Goal: Transaction & Acquisition: Purchase product/service

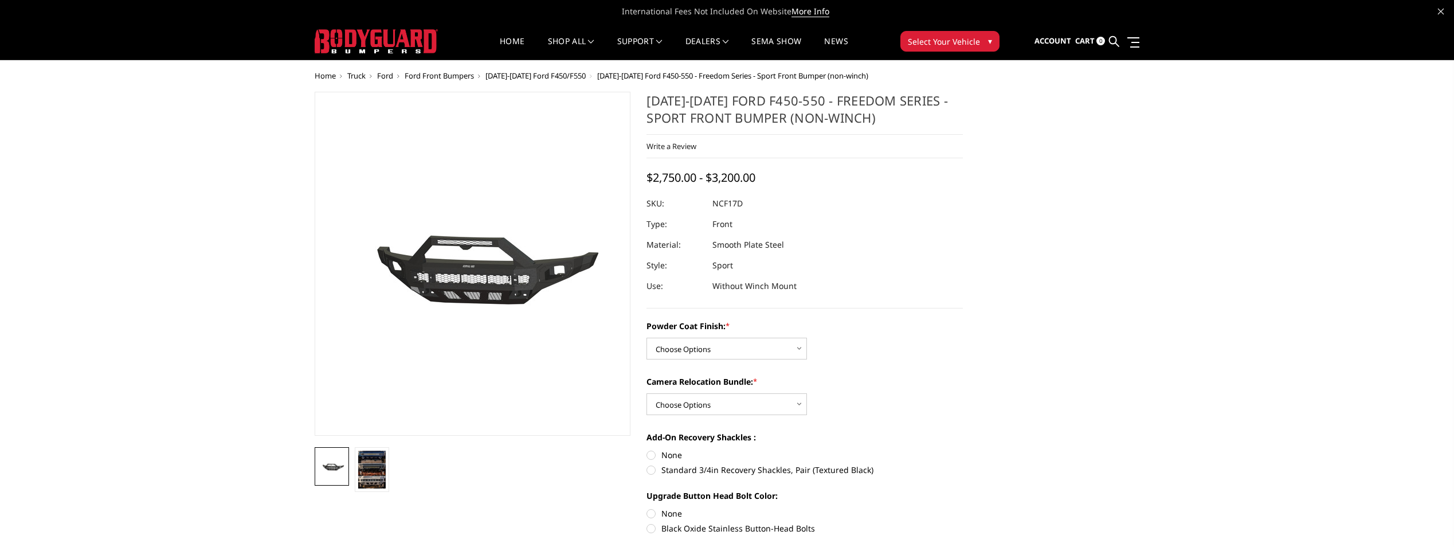
click at [988, 40] on span "▾" at bounding box center [990, 41] width 4 height 12
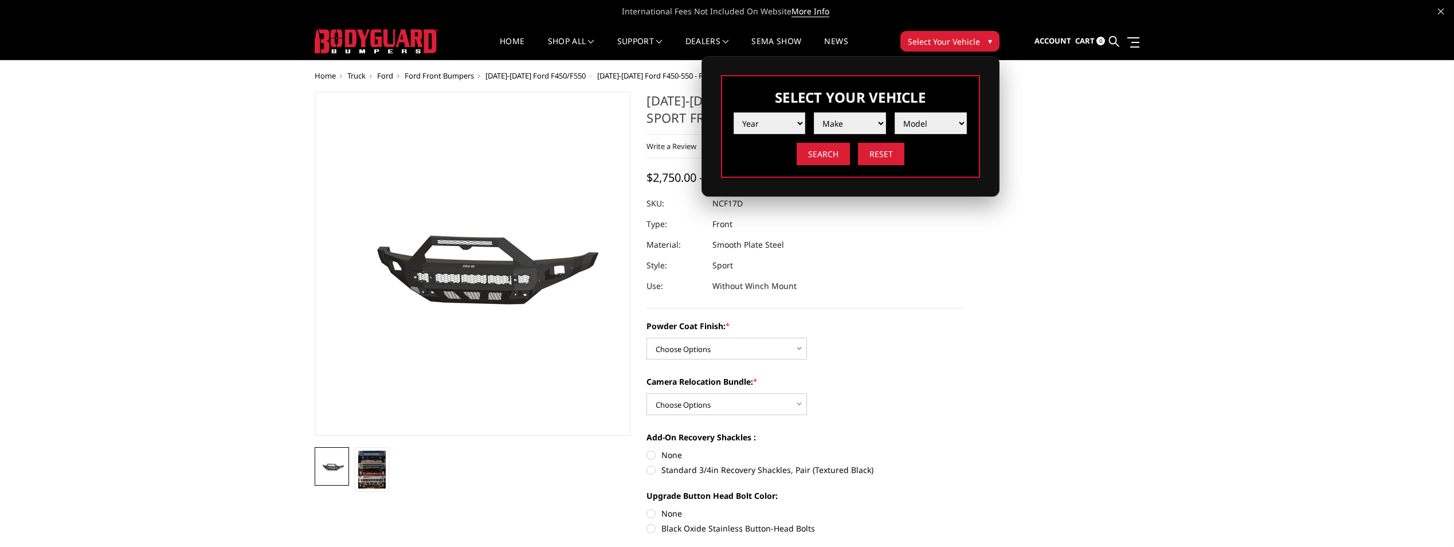
click at [801, 122] on select "Year 2025 2024 2023 2022 2021 2020 2019 2018 2017 2016 2015 2014 2013 2012 2011…" at bounding box center [770, 123] width 72 height 22
select select "yr_2023"
click at [734, 112] on select "Year 2025 2024 2023 2022 2021 2020 2019 2018 2017 2016 2015 2014 2013 2012 2011…" at bounding box center [770, 123] width 72 height 22
click at [879, 122] on select "Make Chevrolet Ford GMC Ram Toyota" at bounding box center [850, 123] width 72 height 22
select select "mk_ford"
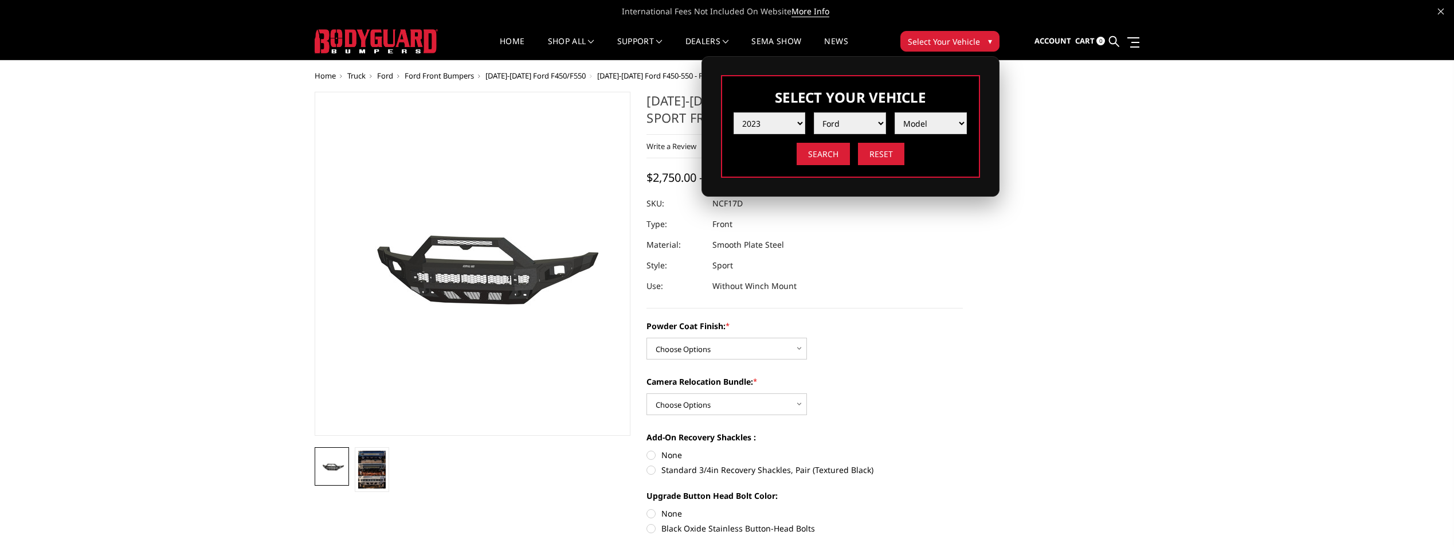
click at [814, 112] on select "Make Chevrolet Ford GMC Ram Toyota" at bounding box center [850, 123] width 72 height 22
click at [961, 122] on select "Model F150 F150 Raptor F250 / F350 F450 F550" at bounding box center [931, 123] width 72 height 22
select select "md_f450"
click at [895, 112] on select "Model F150 F150 Raptor F250 / F350 F450 F550" at bounding box center [931, 123] width 72 height 22
click at [814, 155] on input "Search" at bounding box center [823, 154] width 53 height 22
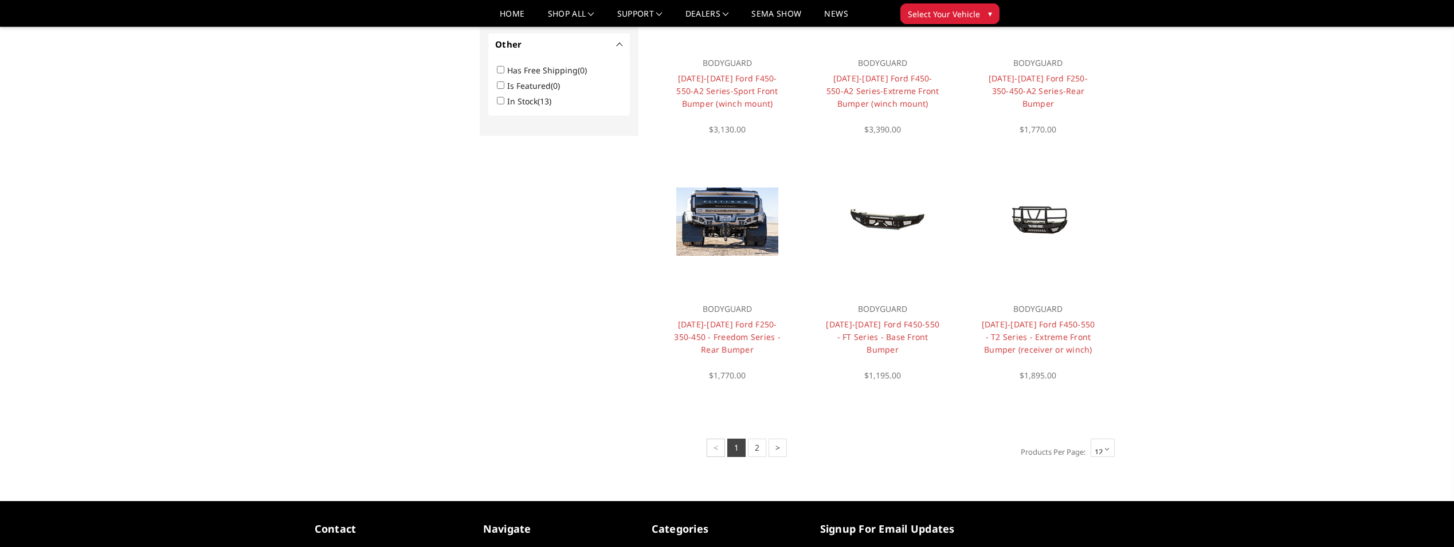
scroll to position [722, 0]
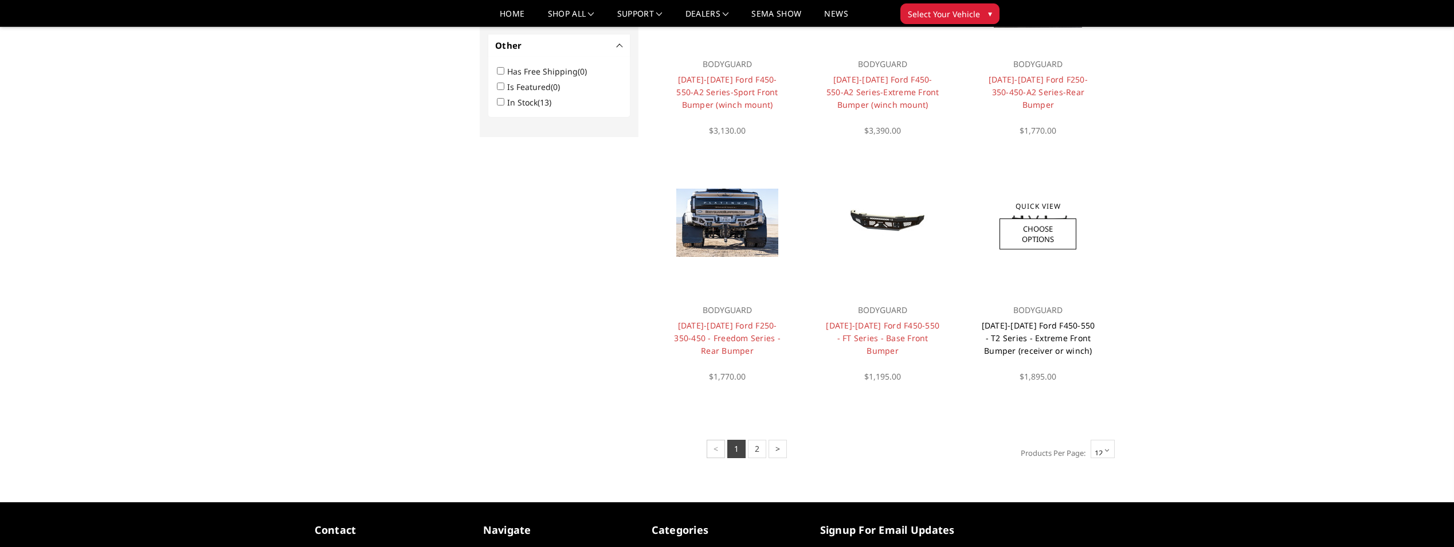
click at [1033, 324] on link "[DATE]-[DATE] Ford F450-550 - T2 Series - Extreme Front Bumper (receiver or win…" at bounding box center [1039, 338] width 114 height 36
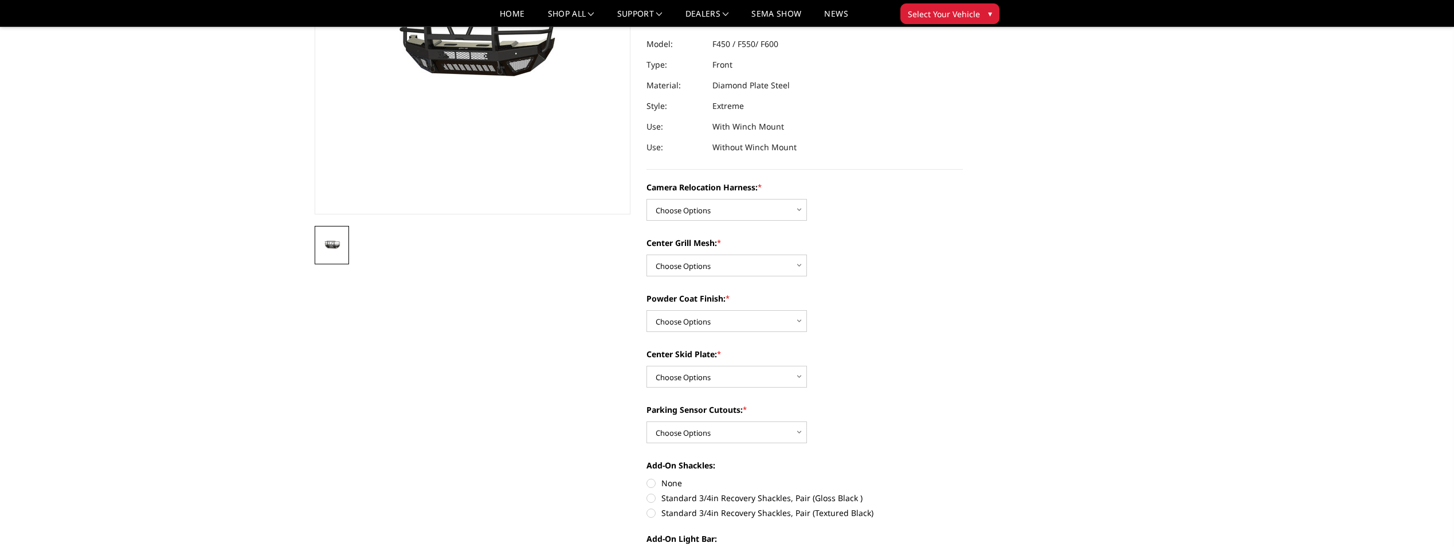
scroll to position [130, 0]
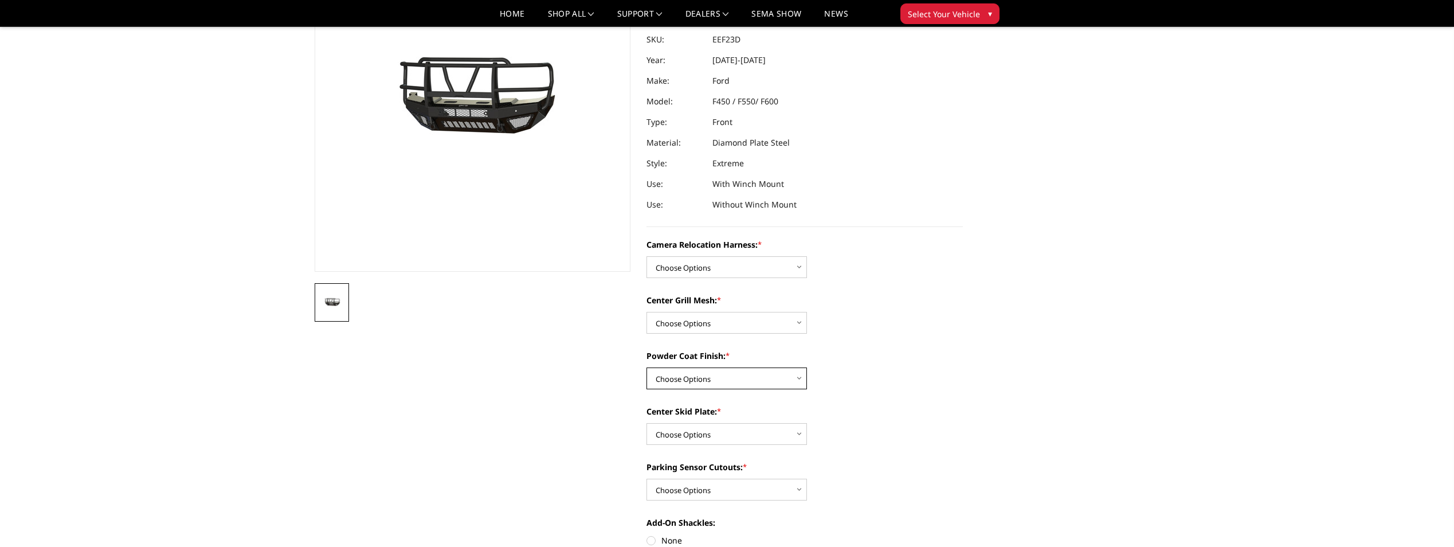
click at [800, 377] on select "Choose Options Textured Black Powder Coat Gloss Black Powder Coat Bare Metal" at bounding box center [727, 378] width 161 height 22
click at [914, 372] on div "Powder Coat Finish: * Choose Options Textured Black Powder Coat Gloss Black Pow…" at bounding box center [805, 370] width 316 height 40
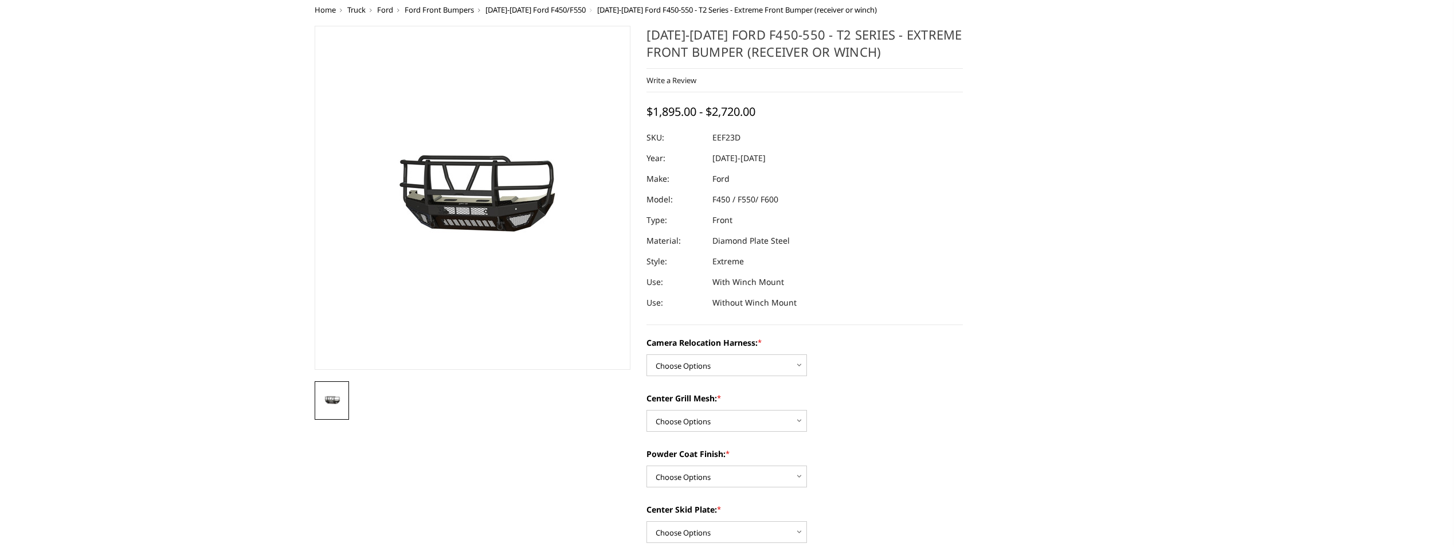
scroll to position [15, 0]
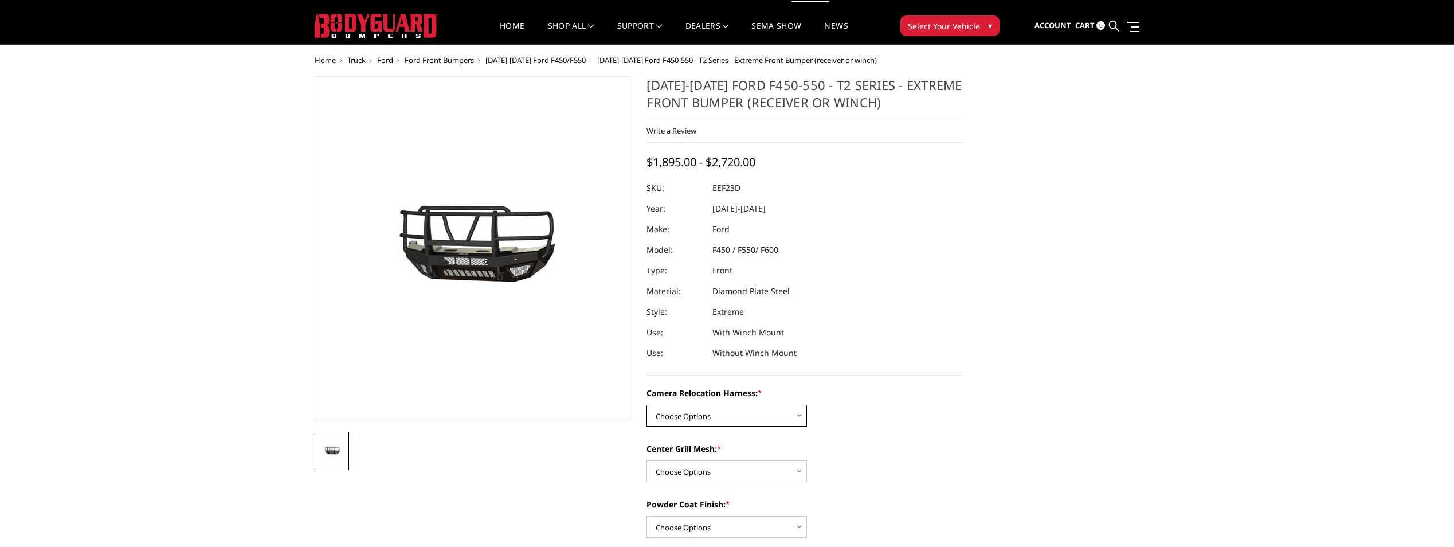
click at [800, 414] on select "Choose Options Without camera harness With camera harness" at bounding box center [727, 416] width 161 height 22
click at [873, 421] on div "Camera Relocation Harness: * Choose Options Without camera harness With camera …" at bounding box center [805, 407] width 316 height 40
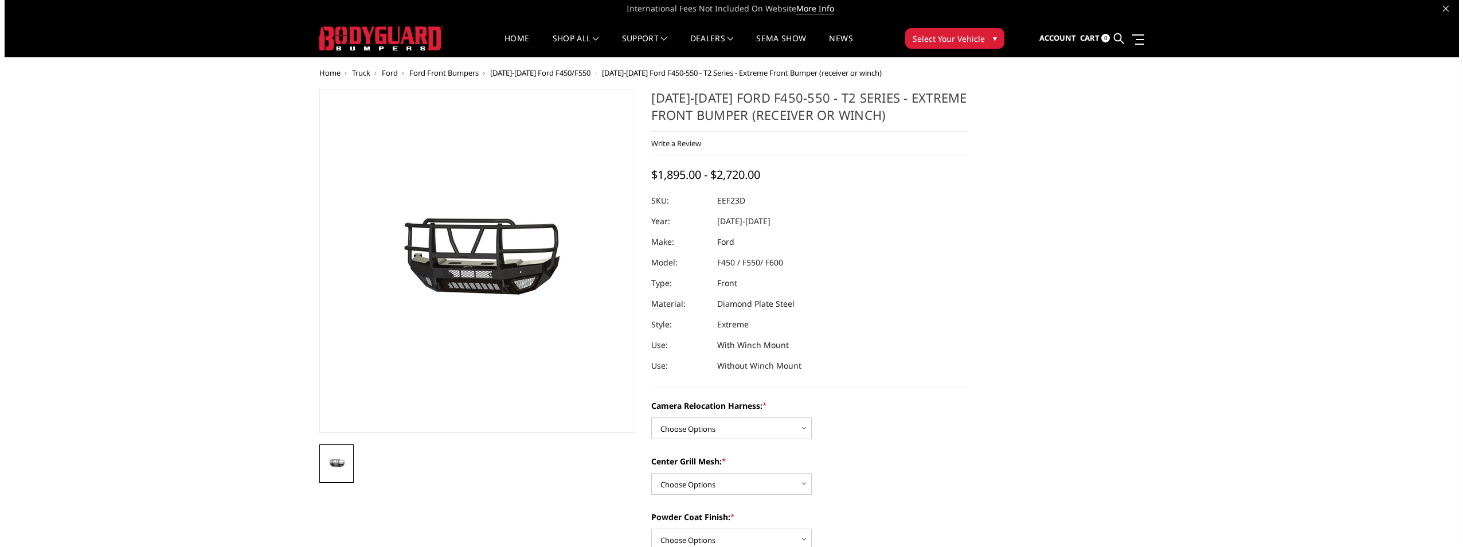
scroll to position [0, 0]
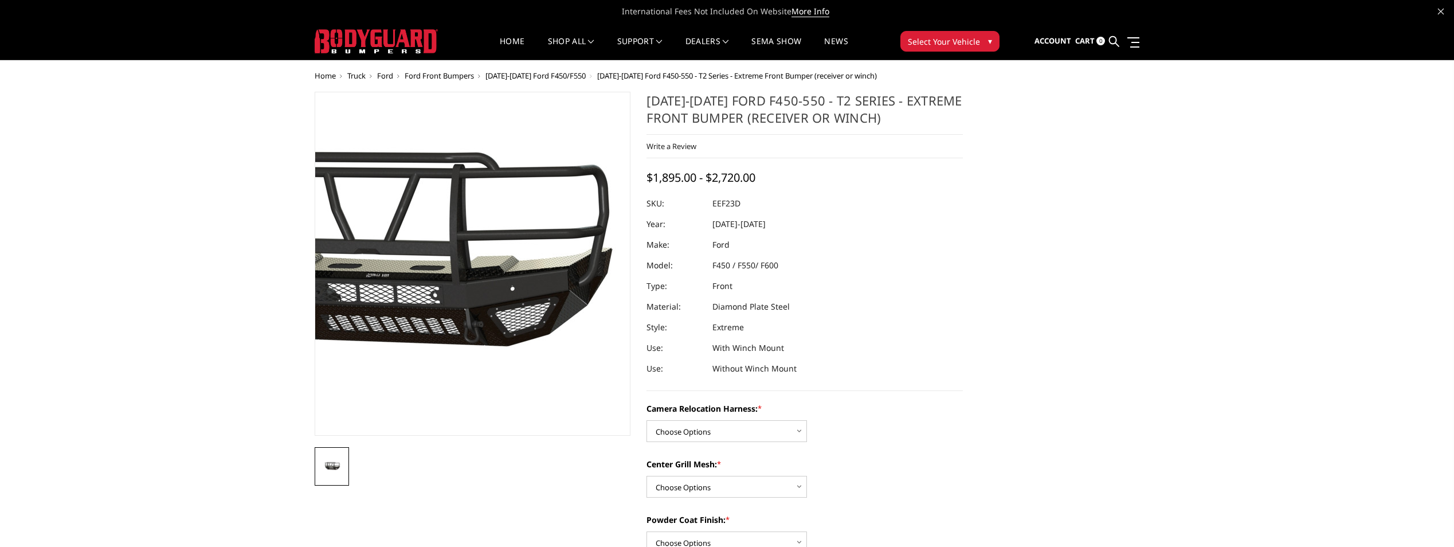
click at [527, 282] on img at bounding box center [401, 260] width 734 height 409
